Goal: Task Accomplishment & Management: Manage account settings

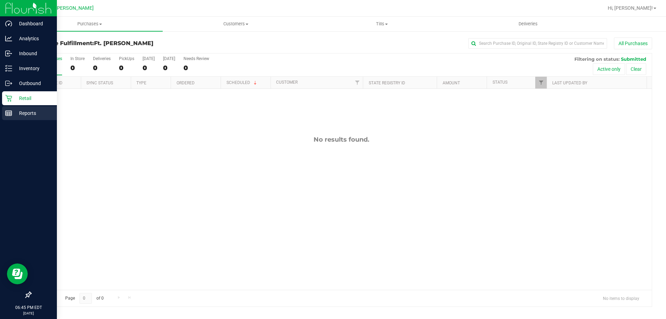
click at [51, 119] on div "Reports" at bounding box center [29, 113] width 55 height 14
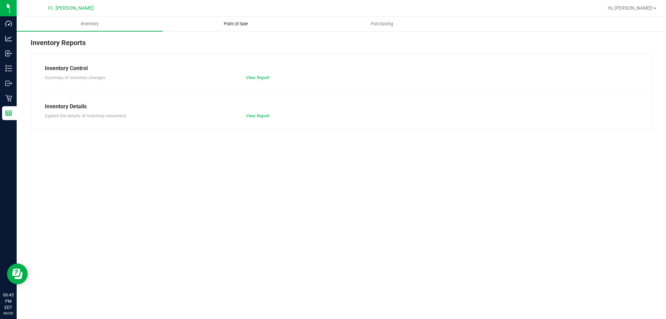
click at [246, 26] on span "Point of Sale" at bounding box center [235, 24] width 43 height 6
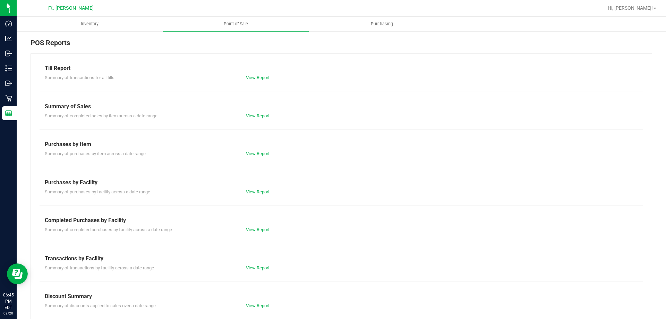
click at [251, 267] on link "View Report" at bounding box center [258, 267] width 24 height 5
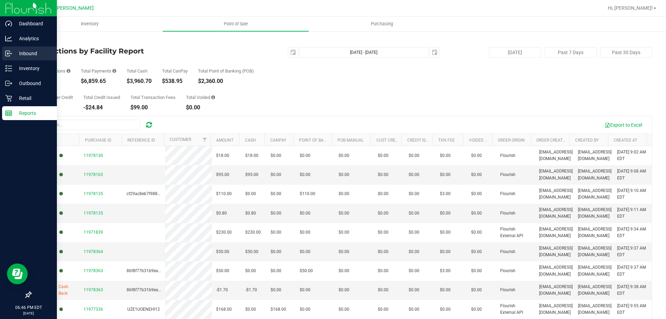
click at [42, 51] on p "Inbound" at bounding box center [33, 53] width 42 height 8
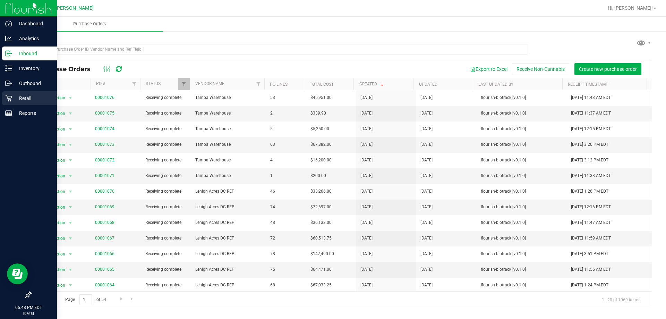
click at [9, 95] on icon at bounding box center [8, 98] width 7 height 7
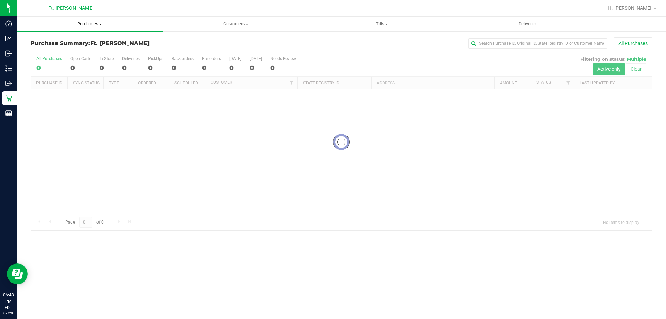
click at [120, 28] on uib-tab-heading "Purchases Summary of purchases Fulfillment All purchases" at bounding box center [90, 24] width 146 height 15
click at [118, 46] on li "Fulfillment" at bounding box center [90, 50] width 146 height 8
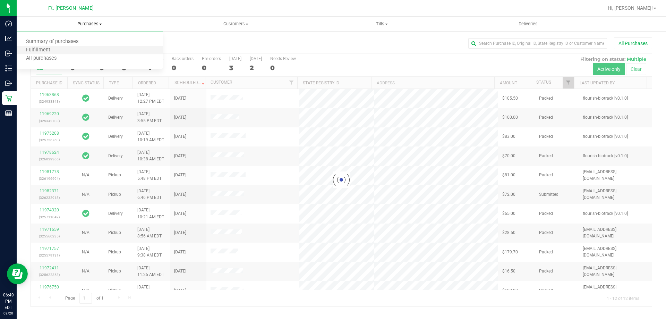
click at [114, 46] on li "Fulfillment" at bounding box center [90, 50] width 146 height 8
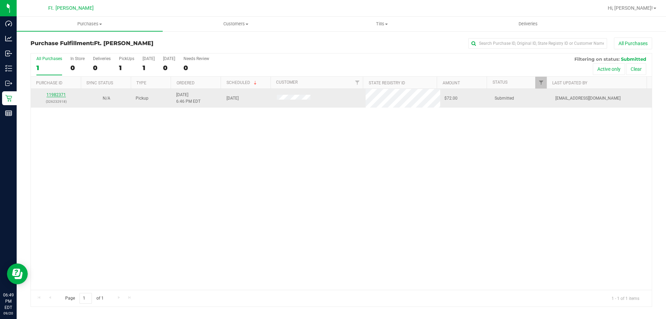
click at [50, 95] on link "11982371" at bounding box center [55, 94] width 19 height 5
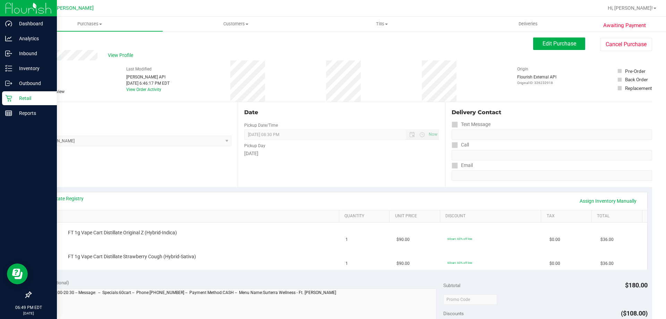
click at [0, 97] on link "Retail" at bounding box center [28, 98] width 57 height 15
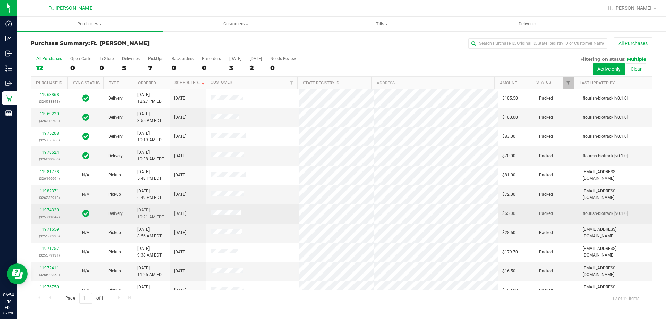
click at [43, 211] on link "11974320" at bounding box center [49, 209] width 19 height 5
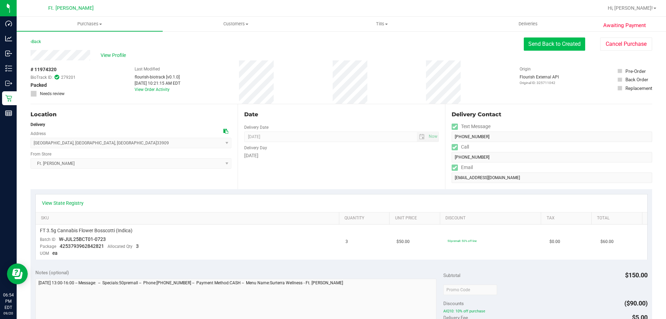
click at [558, 40] on button "Send Back to Created" at bounding box center [554, 43] width 61 height 13
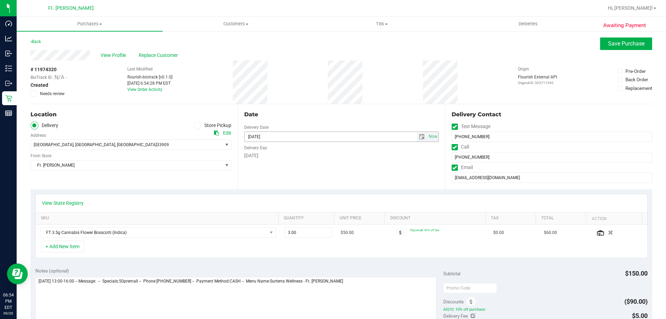
click at [421, 136] on span "select" at bounding box center [422, 137] width 10 height 10
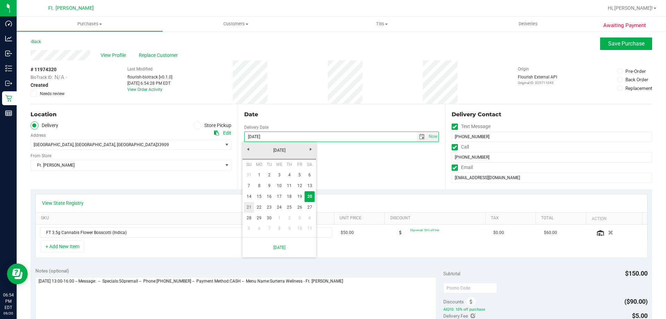
click at [246, 206] on link "21" at bounding box center [249, 207] width 10 height 11
type input "[DATE]"
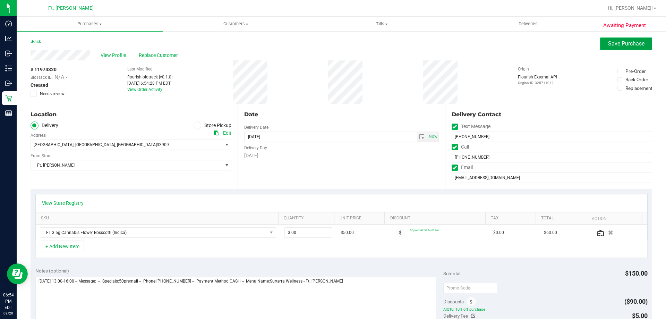
click at [620, 47] on button "Save Purchase" at bounding box center [626, 43] width 52 height 12
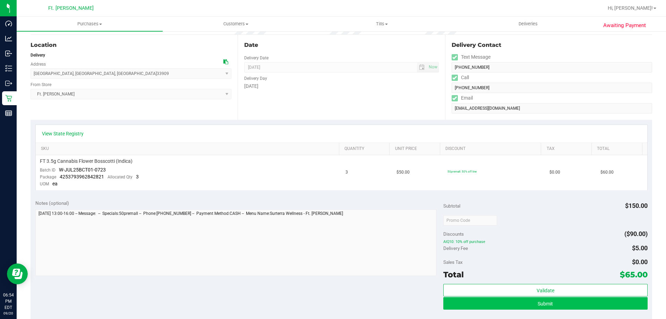
scroll to position [208, 0]
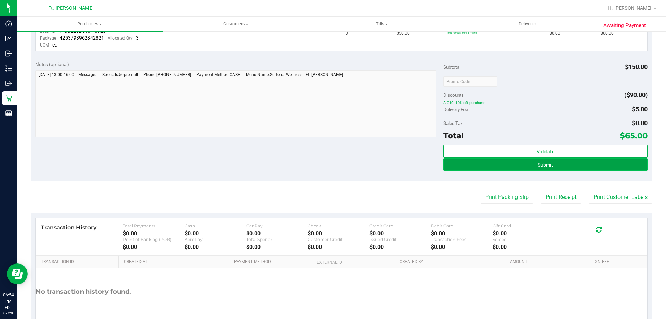
click at [555, 165] on button "Submit" at bounding box center [545, 164] width 204 height 12
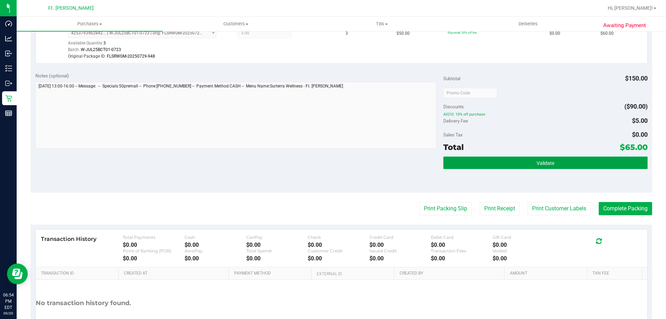
click at [561, 165] on button "Validate" at bounding box center [545, 162] width 204 height 12
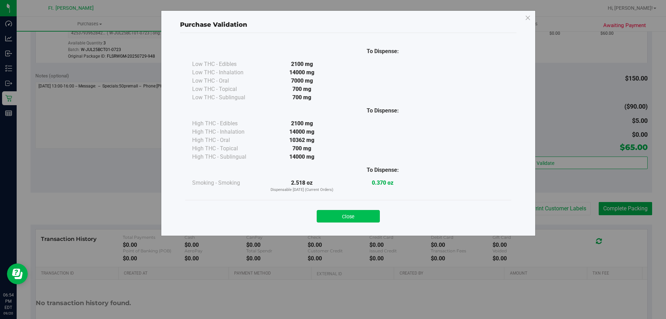
click at [338, 214] on button "Close" at bounding box center [348, 216] width 63 height 12
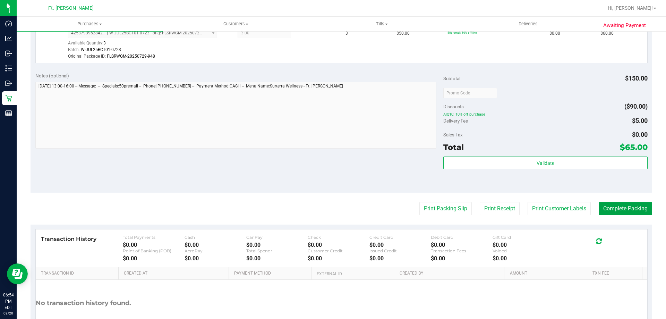
click at [620, 212] on button "Complete Packing" at bounding box center [625, 208] width 53 height 13
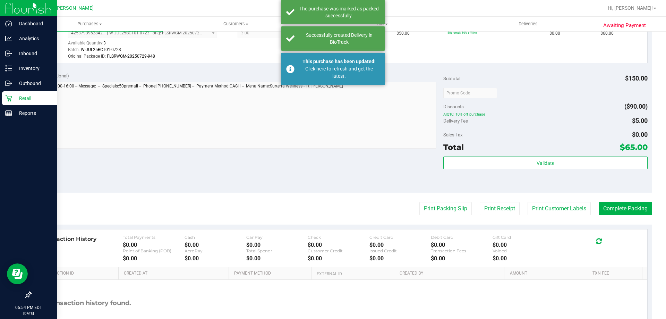
click at [22, 98] on p "Retail" at bounding box center [33, 98] width 42 height 8
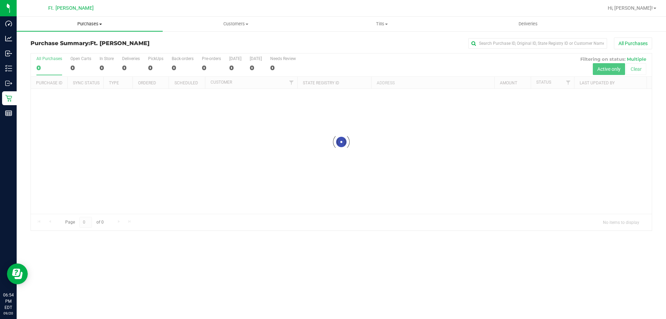
click at [81, 25] on span "Purchases" at bounding box center [90, 24] width 146 height 6
click at [71, 48] on li "Fulfillment" at bounding box center [90, 50] width 146 height 8
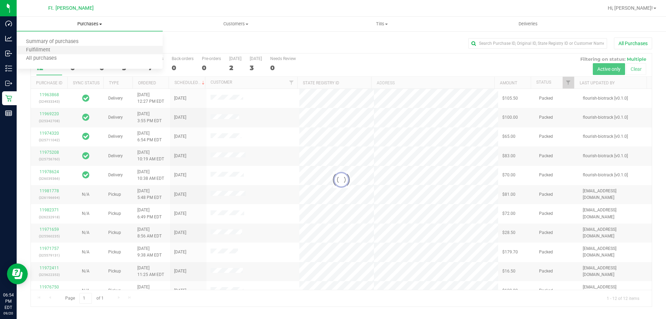
click at [132, 53] on li "Fulfillment" at bounding box center [90, 50] width 146 height 8
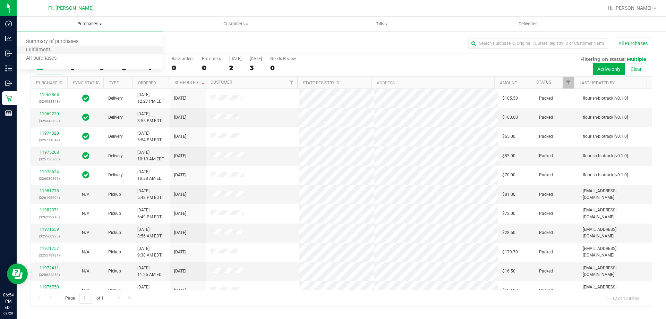
click at [137, 50] on li "Fulfillment" at bounding box center [90, 50] width 146 height 8
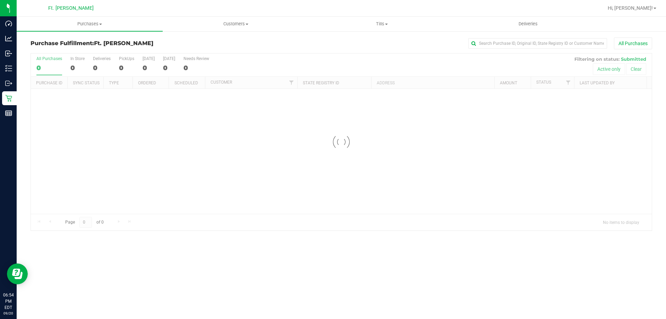
click at [218, 40] on div "Purchase Fulfillment: Ft. [PERSON_NAME] All Purchases" at bounding box center [341, 44] width 621 height 15
click at [100, 22] on span "Purchases" at bounding box center [90, 24] width 146 height 6
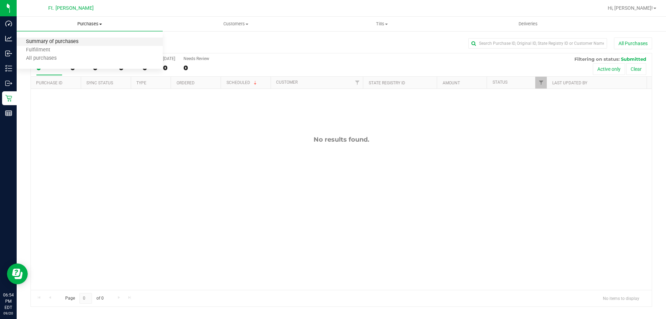
click at [68, 41] on span "Summary of purchases" at bounding box center [52, 42] width 71 height 6
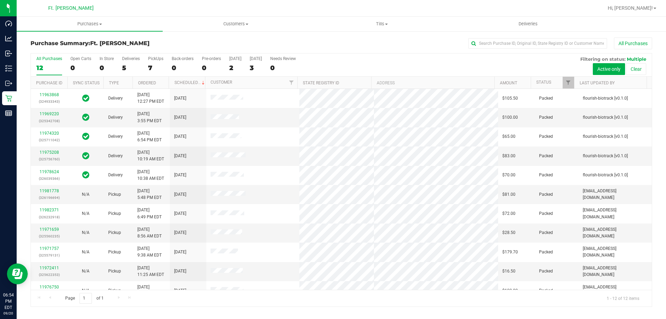
click at [127, 67] on div "5" at bounding box center [131, 68] width 18 height 8
click at [0, 0] on input "Deliveries 5" at bounding box center [0, 0] width 0 height 0
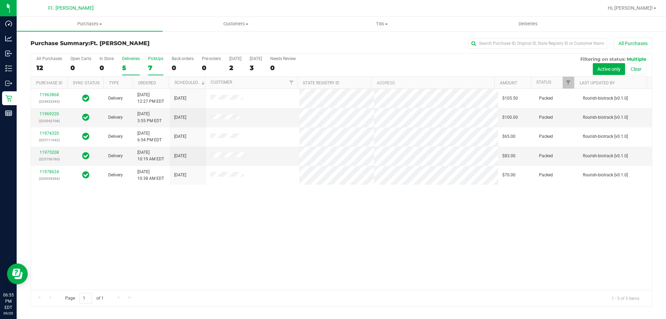
click at [152, 65] on div "7" at bounding box center [155, 68] width 15 height 8
click at [0, 0] on input "PickUps 7" at bounding box center [0, 0] width 0 height 0
